Goal: Check status: Check status

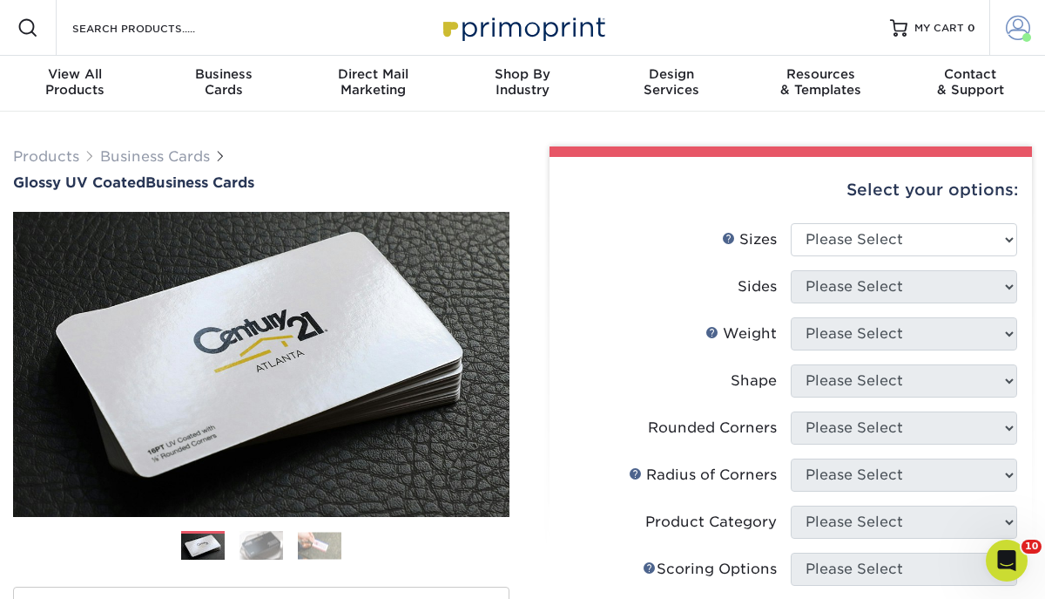
click at [1025, 40] on span at bounding box center [1027, 37] width 9 height 9
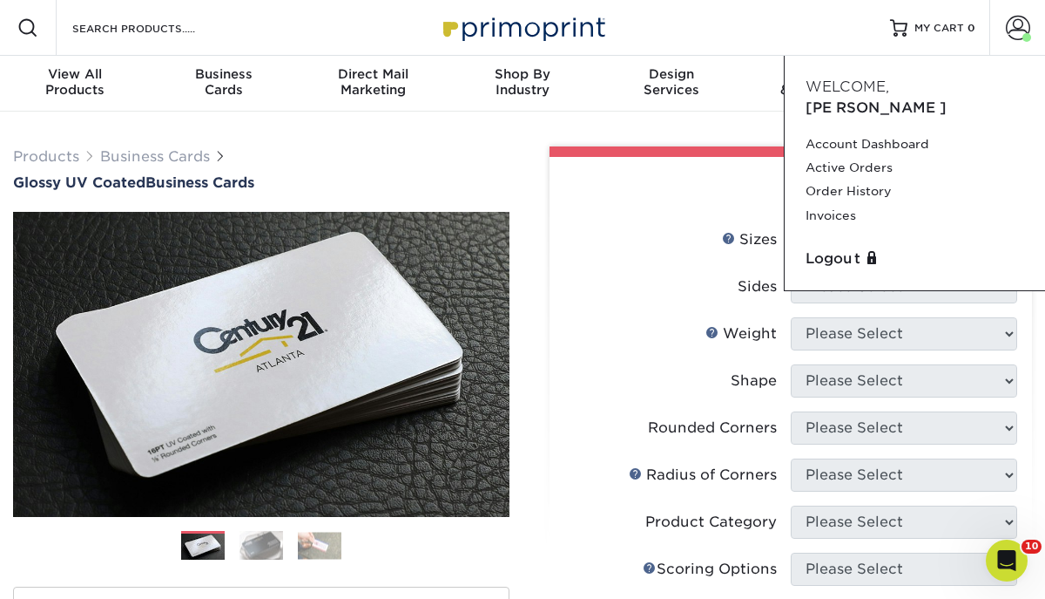
drag, startPoint x: 826, startPoint y: 152, endPoint x: 784, endPoint y: 140, distance: 43.6
click at [826, 156] on link "Active Orders" at bounding box center [915, 168] width 219 height 24
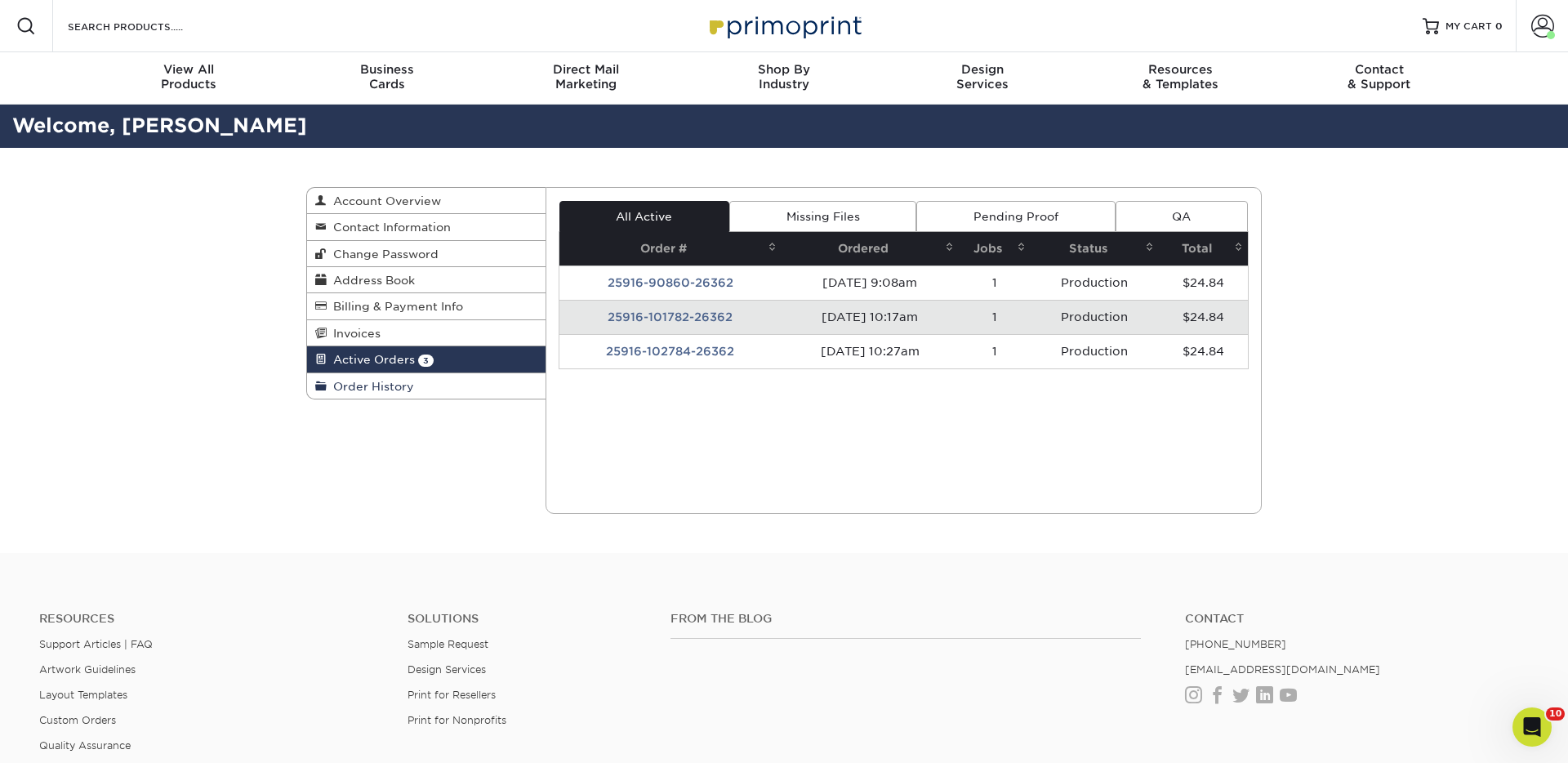
click at [411, 391] on link "Order History" at bounding box center [426, 385] width 238 height 25
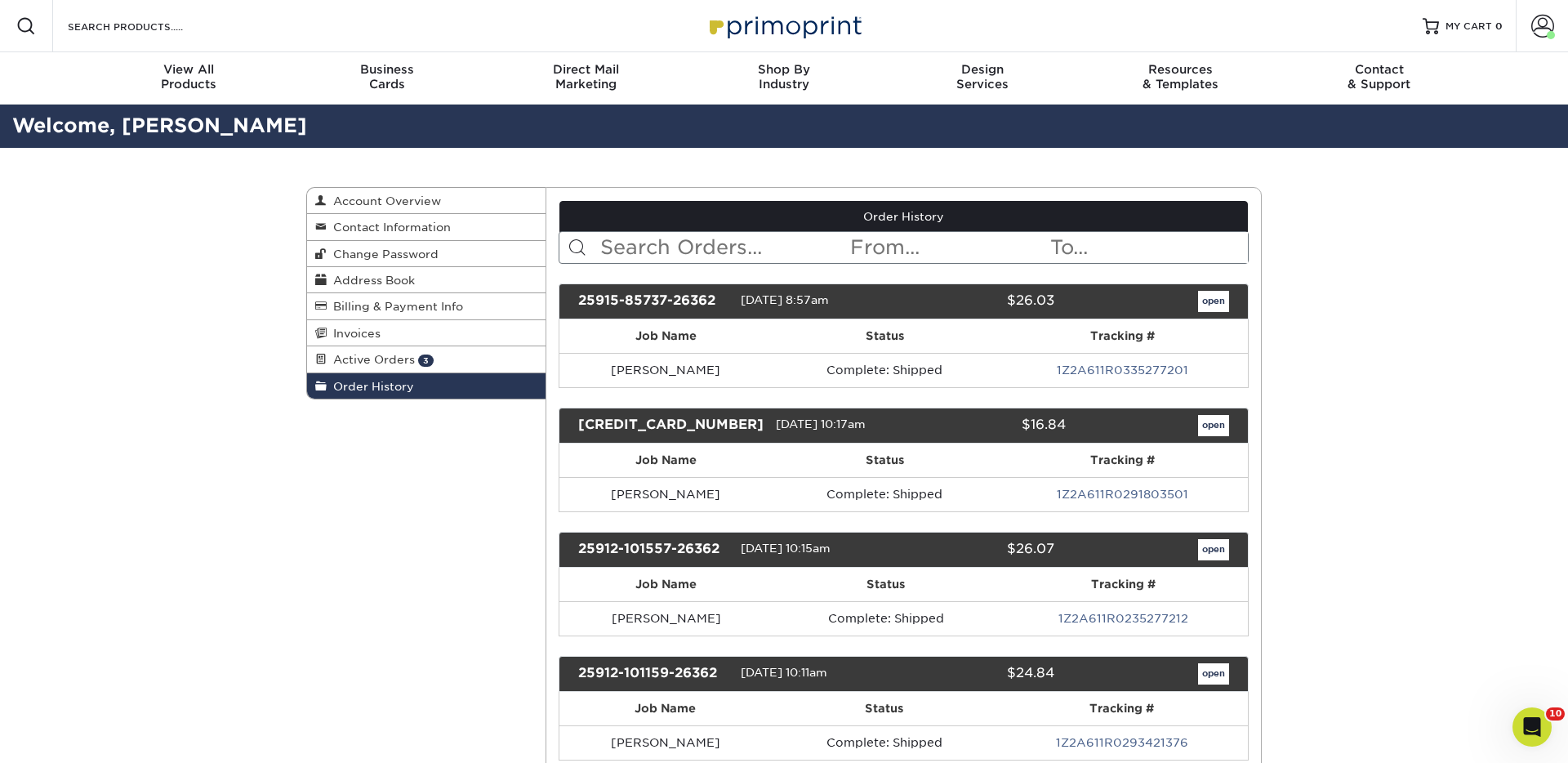
click at [724, 246] on input "text" at bounding box center [724, 247] width 250 height 31
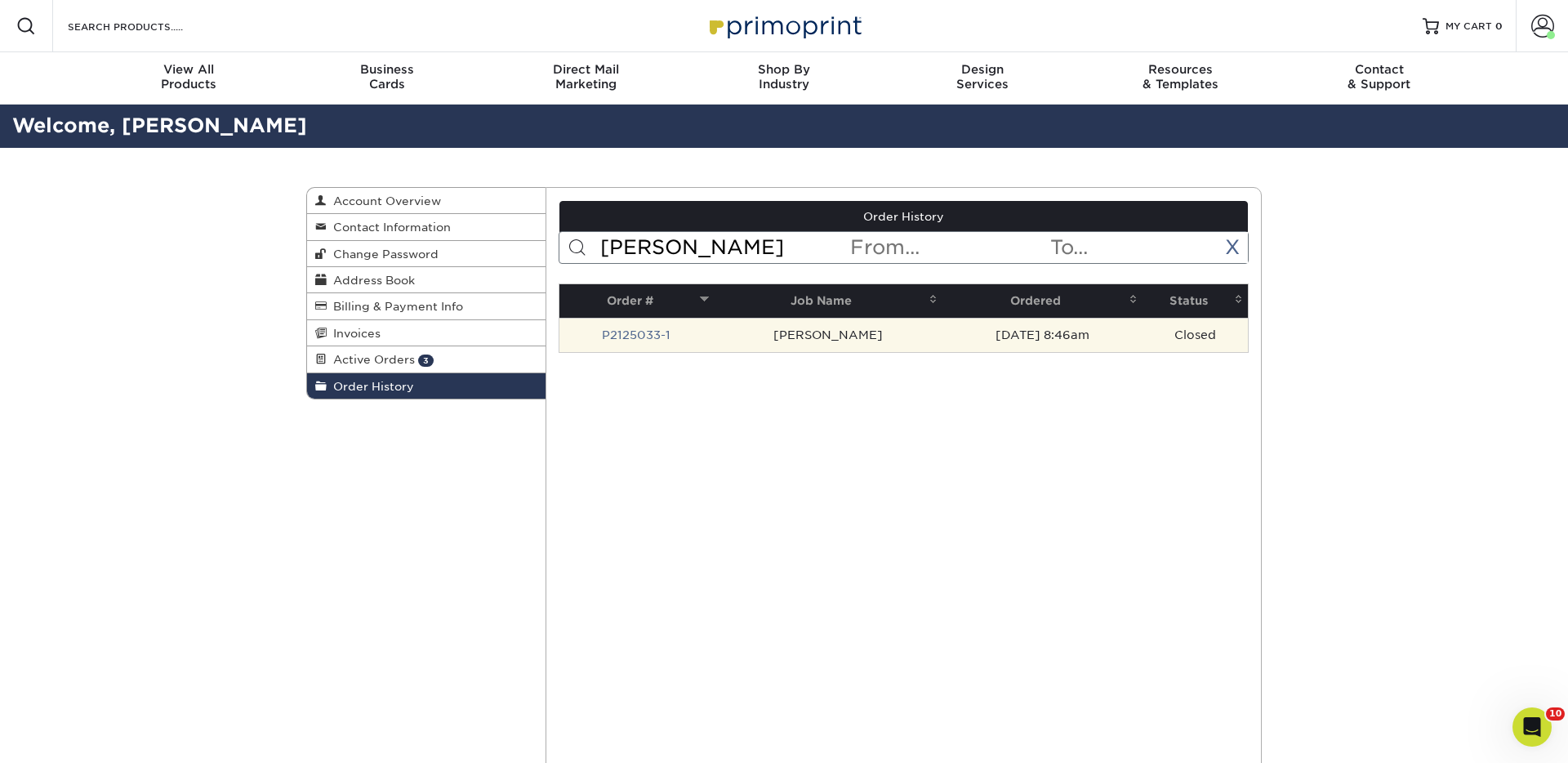
click at [774, 329] on td "Tony Sersich" at bounding box center [828, 335] width 229 height 35
click at [845, 345] on td "Tony Sersich" at bounding box center [828, 335] width 229 height 35
click at [621, 333] on link "P2125033-1" at bounding box center [635, 335] width 68 height 13
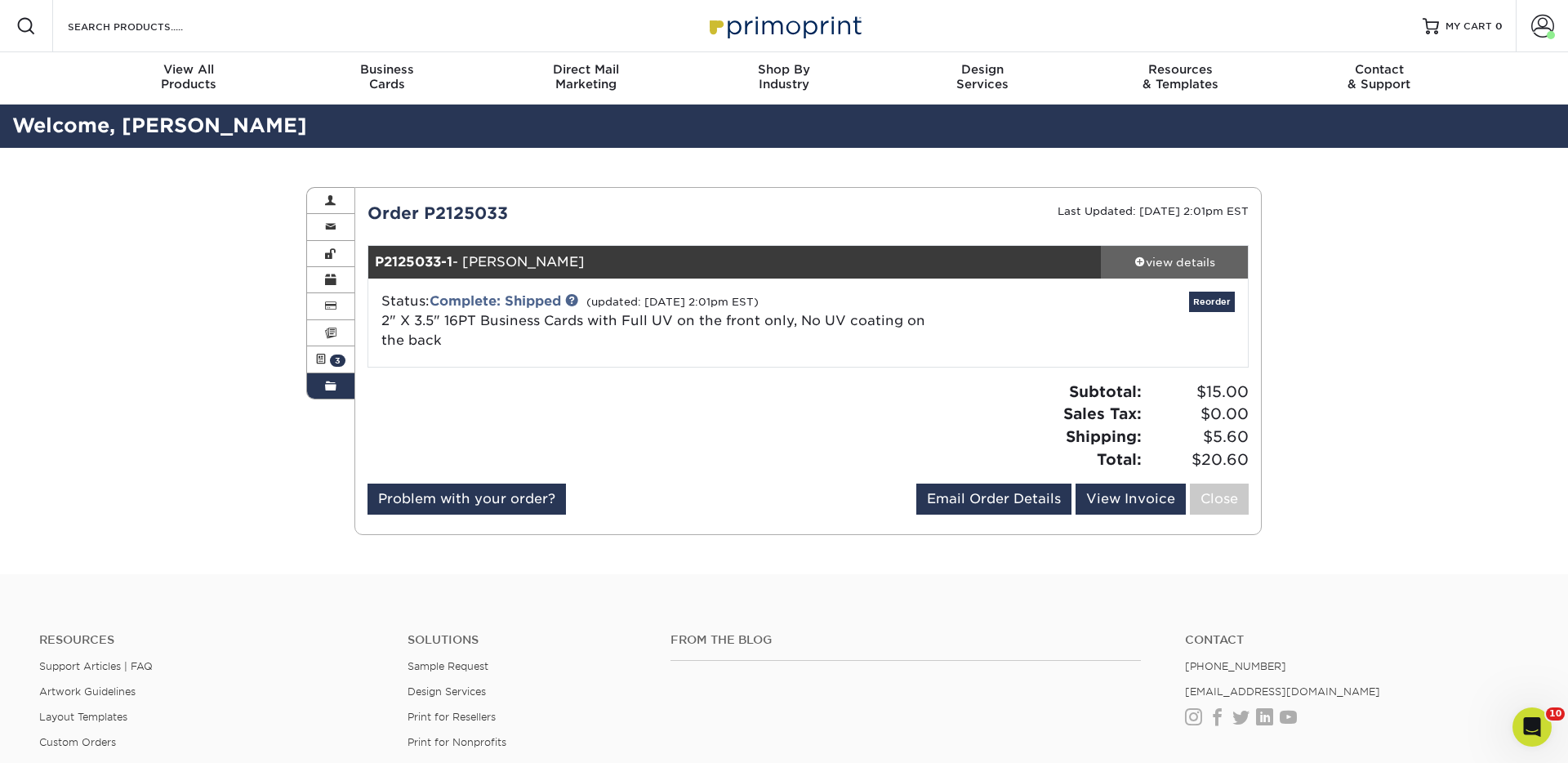
click at [1157, 261] on div "view details" at bounding box center [1173, 262] width 147 height 16
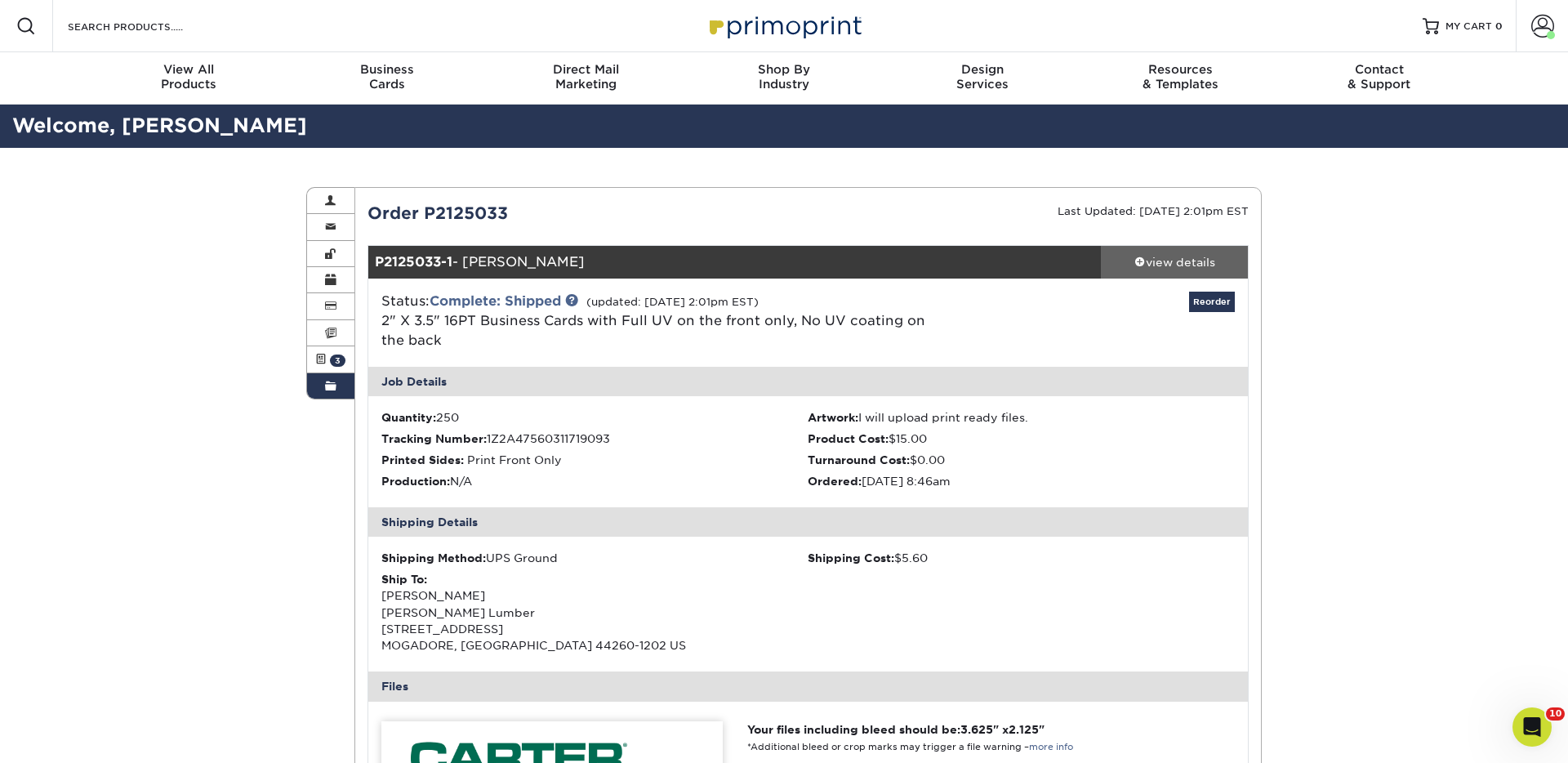
click at [1163, 260] on div "view details" at bounding box center [1173, 262] width 147 height 16
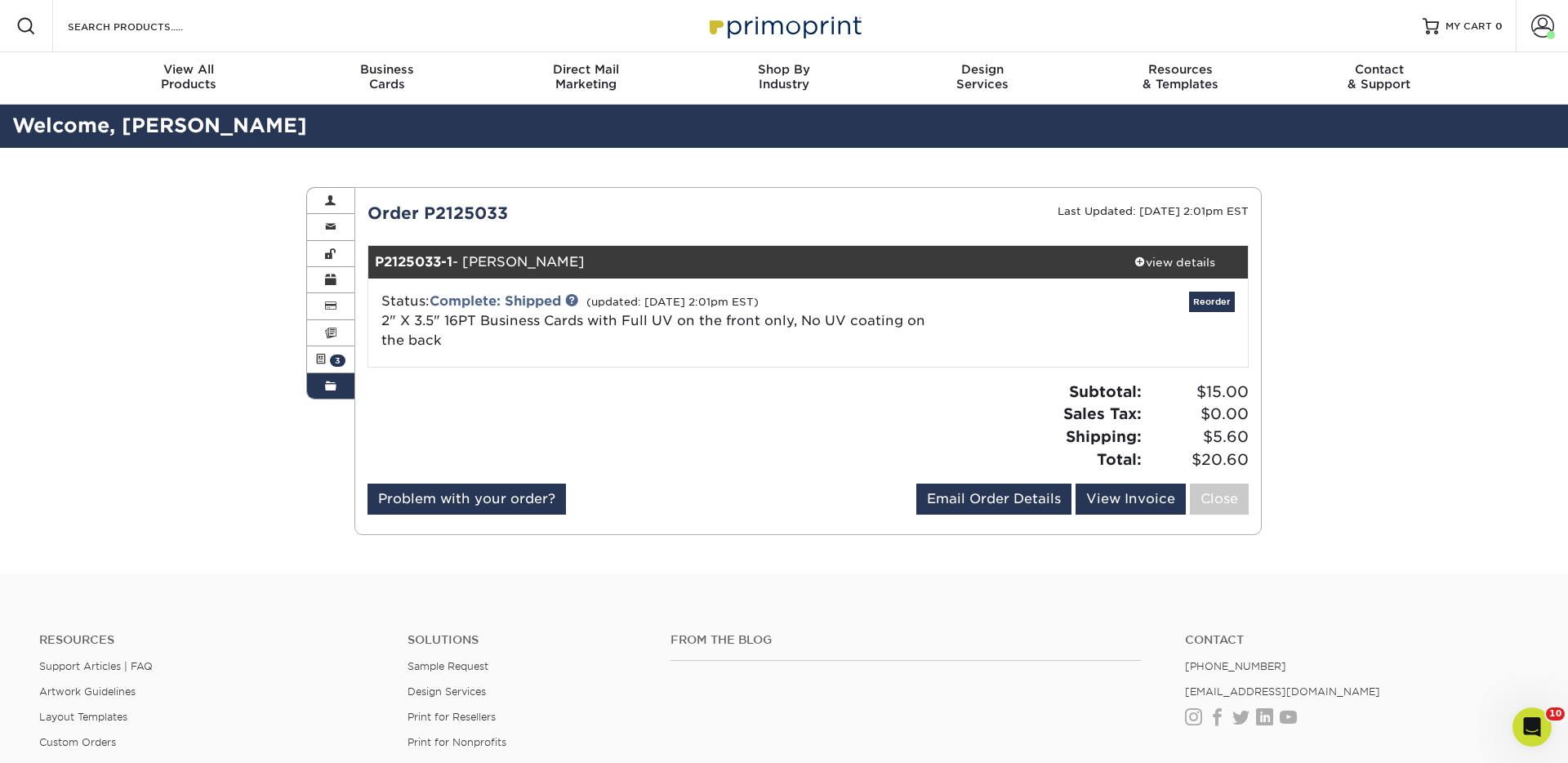
click at [321, 375] on link "Order History" at bounding box center [331, 385] width 48 height 25
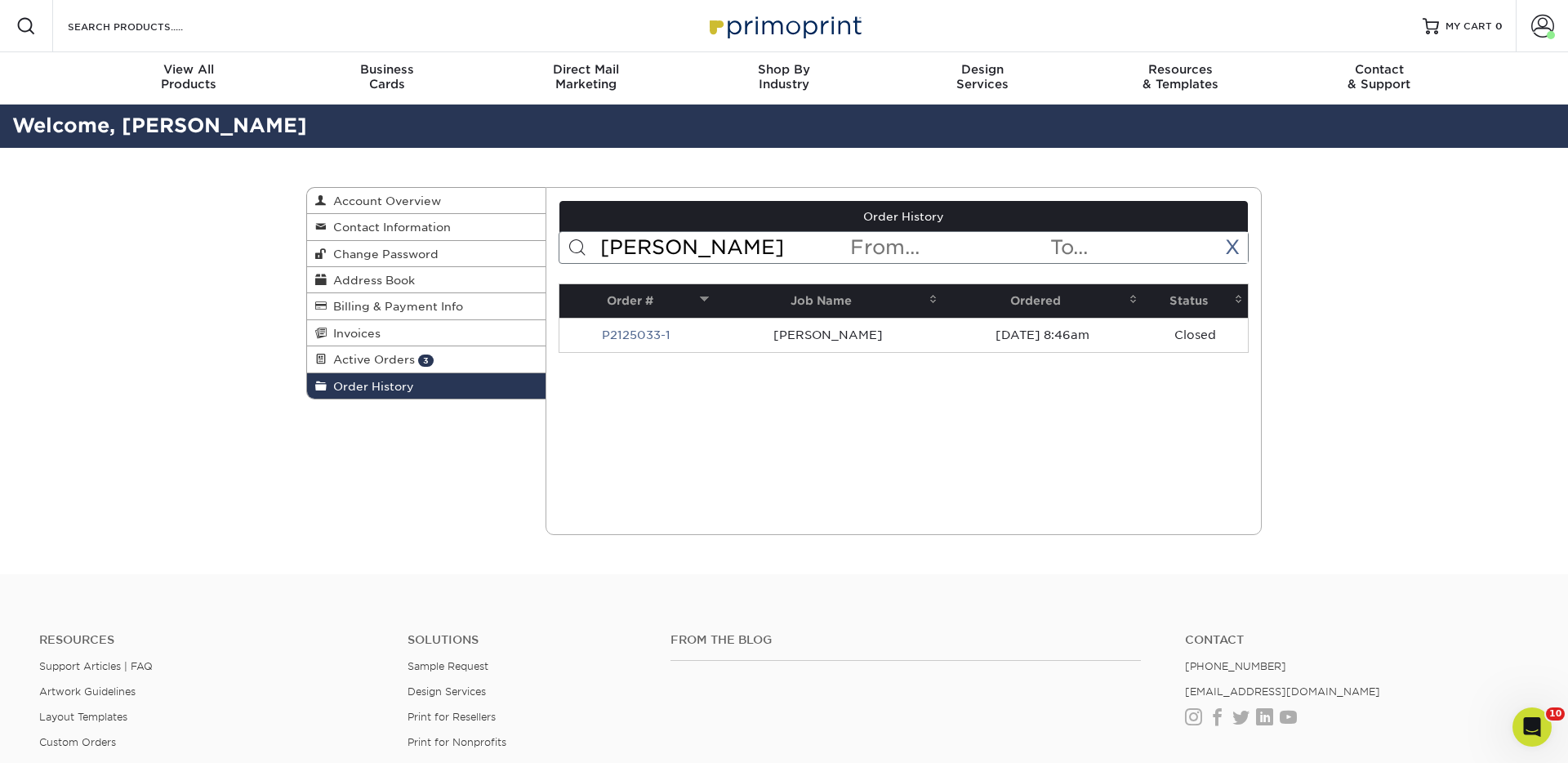
click at [700, 243] on input "tony ser" at bounding box center [724, 247] width 250 height 31
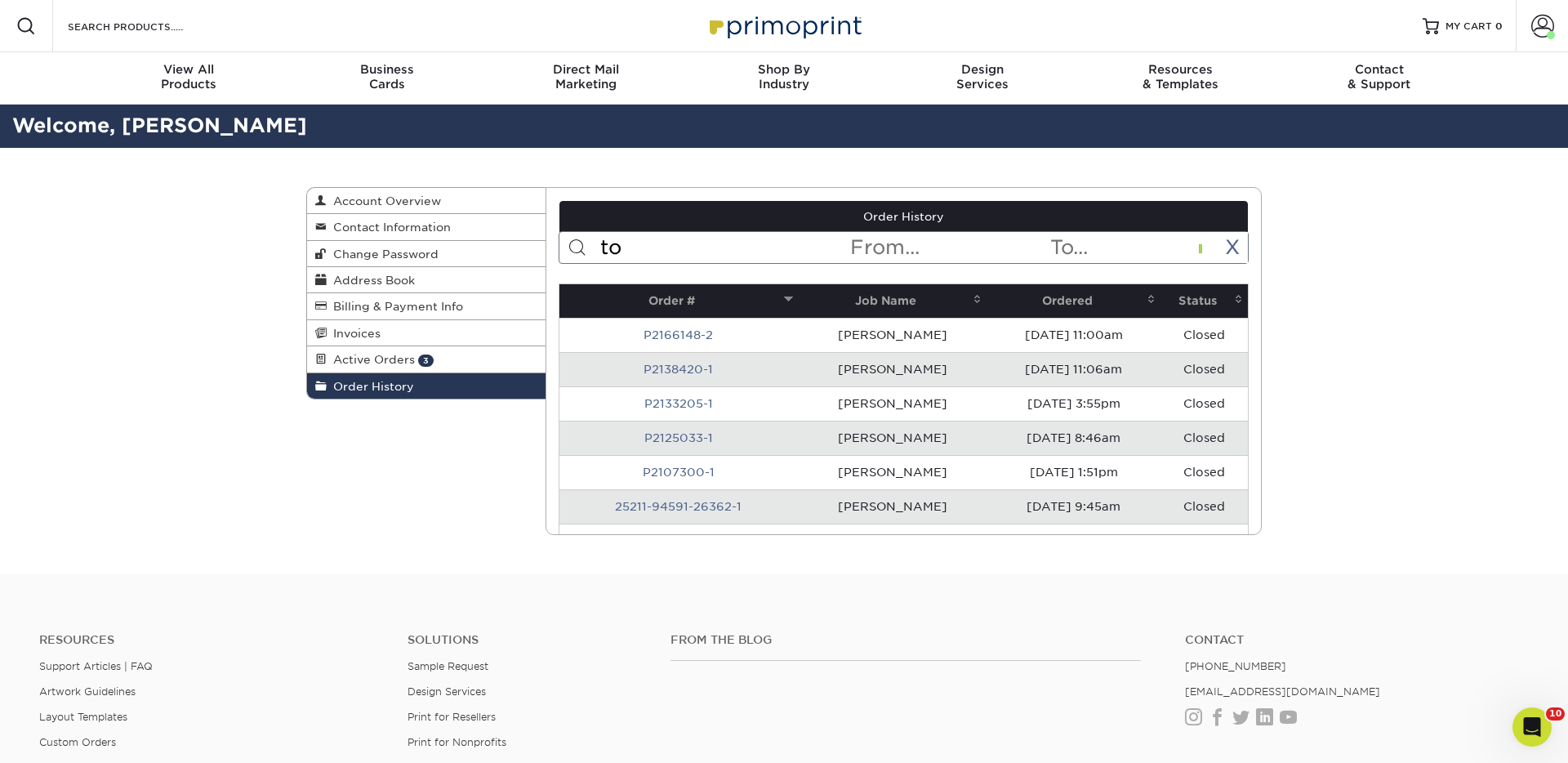
type input "t"
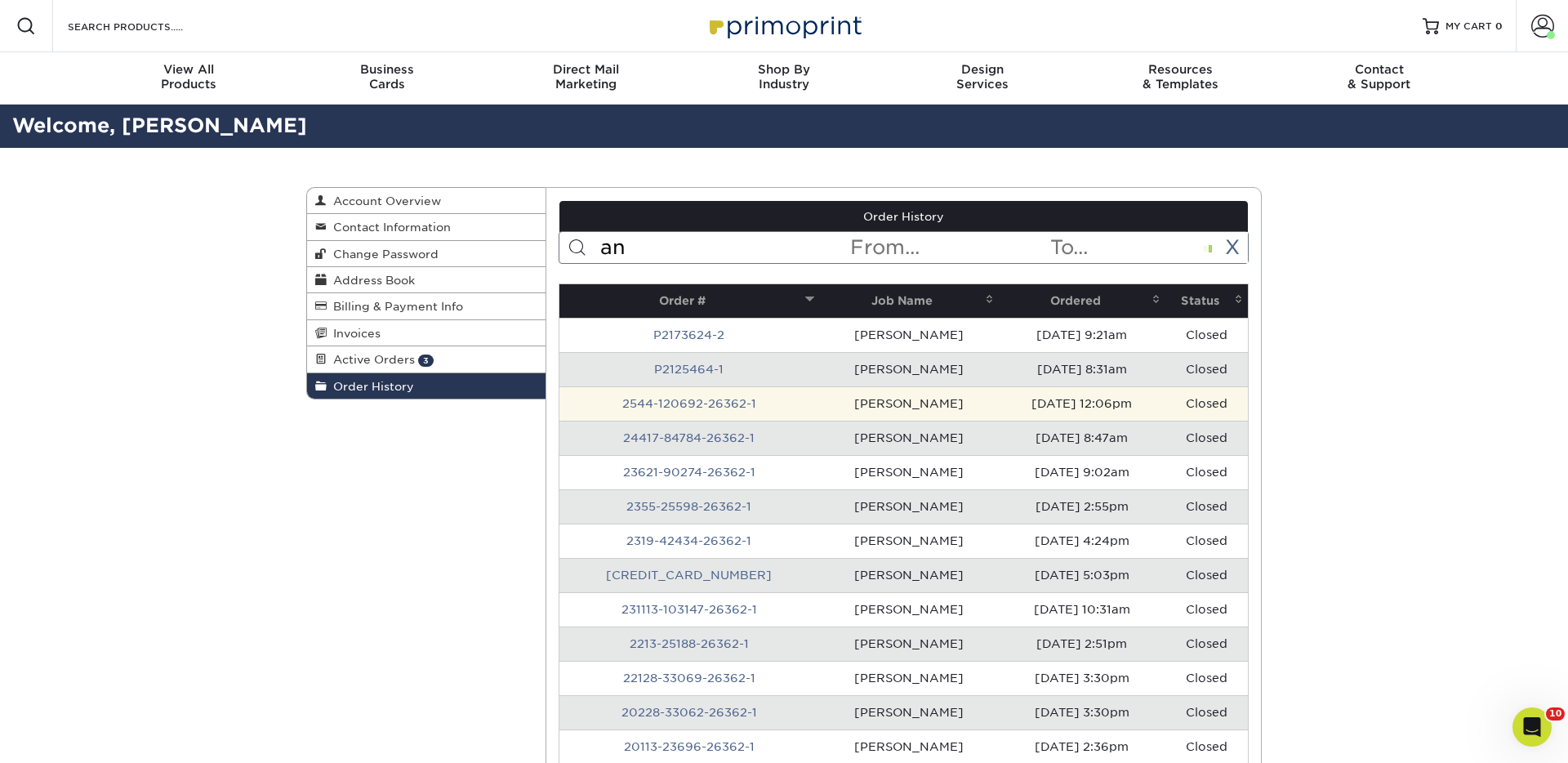
type input "a"
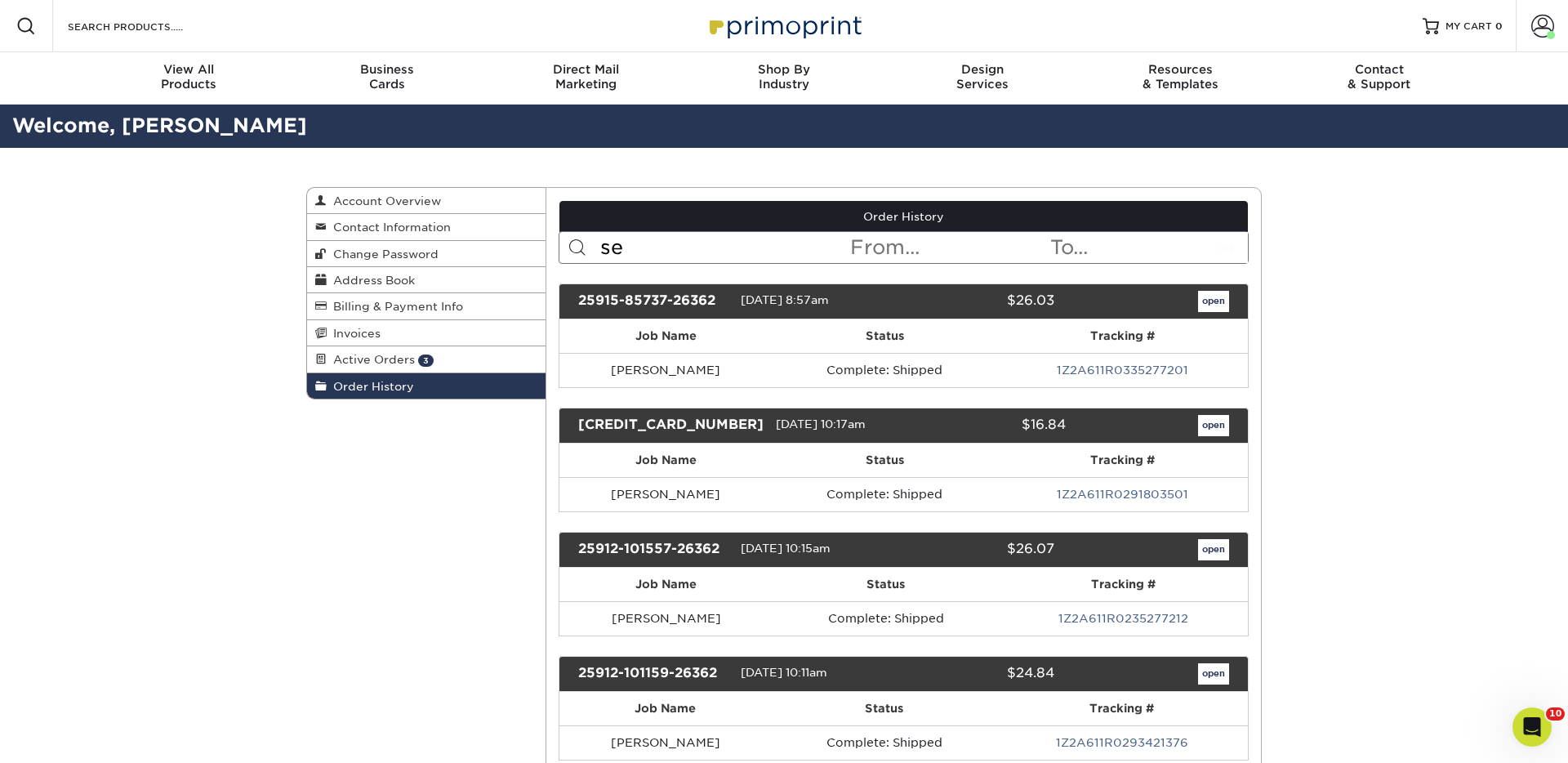
type input "ser"
click at [753, 245] on input "text" at bounding box center [724, 247] width 250 height 31
type input "sersich"
